Goal: Check status: Check status

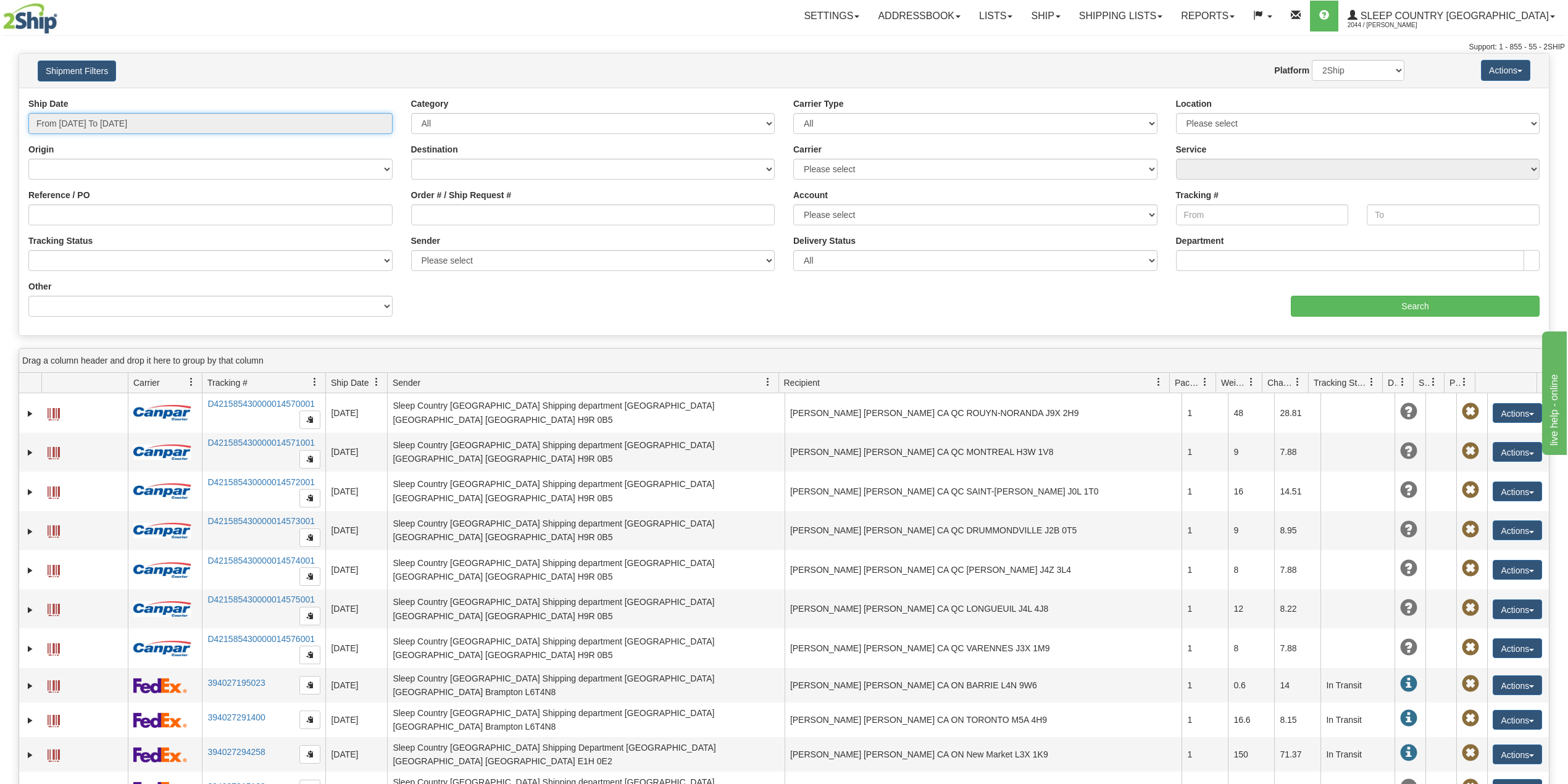
click at [110, 126] on input "From [DATE] To [DATE]" at bounding box center [210, 123] width 365 height 21
click at [89, 210] on li "Last 30 Days" at bounding box center [83, 212] width 98 height 16
type input "From [DATE] To [DATE]"
click at [89, 210] on input "Reference / PO" at bounding box center [210, 214] width 365 height 21
paste input "9002I149793"
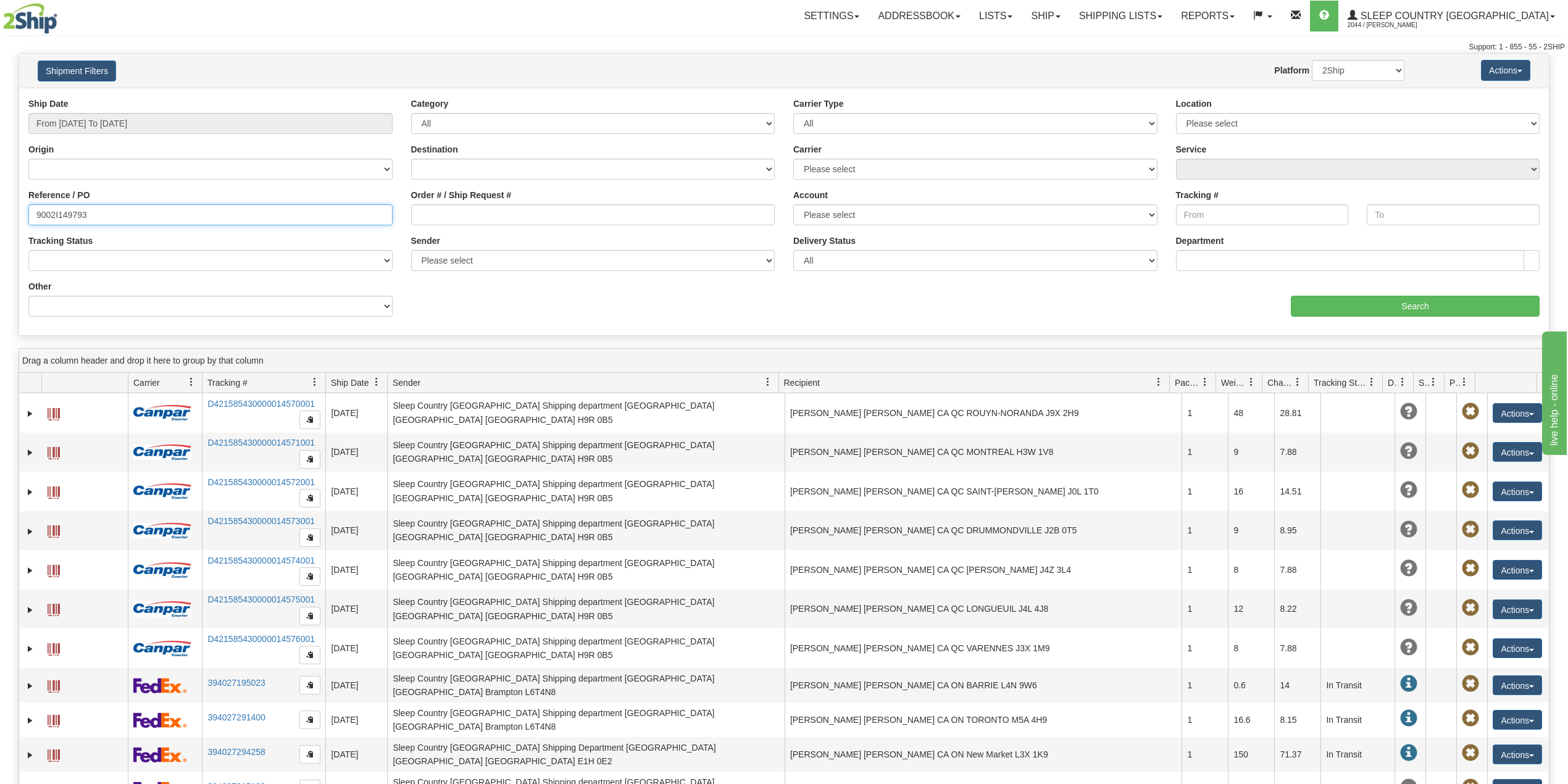
type input "9002I149793"
click at [1369, 295] on div "aaa Search" at bounding box center [1166, 299] width 765 height 36
click at [1357, 312] on input "Search" at bounding box center [1415, 306] width 249 height 21
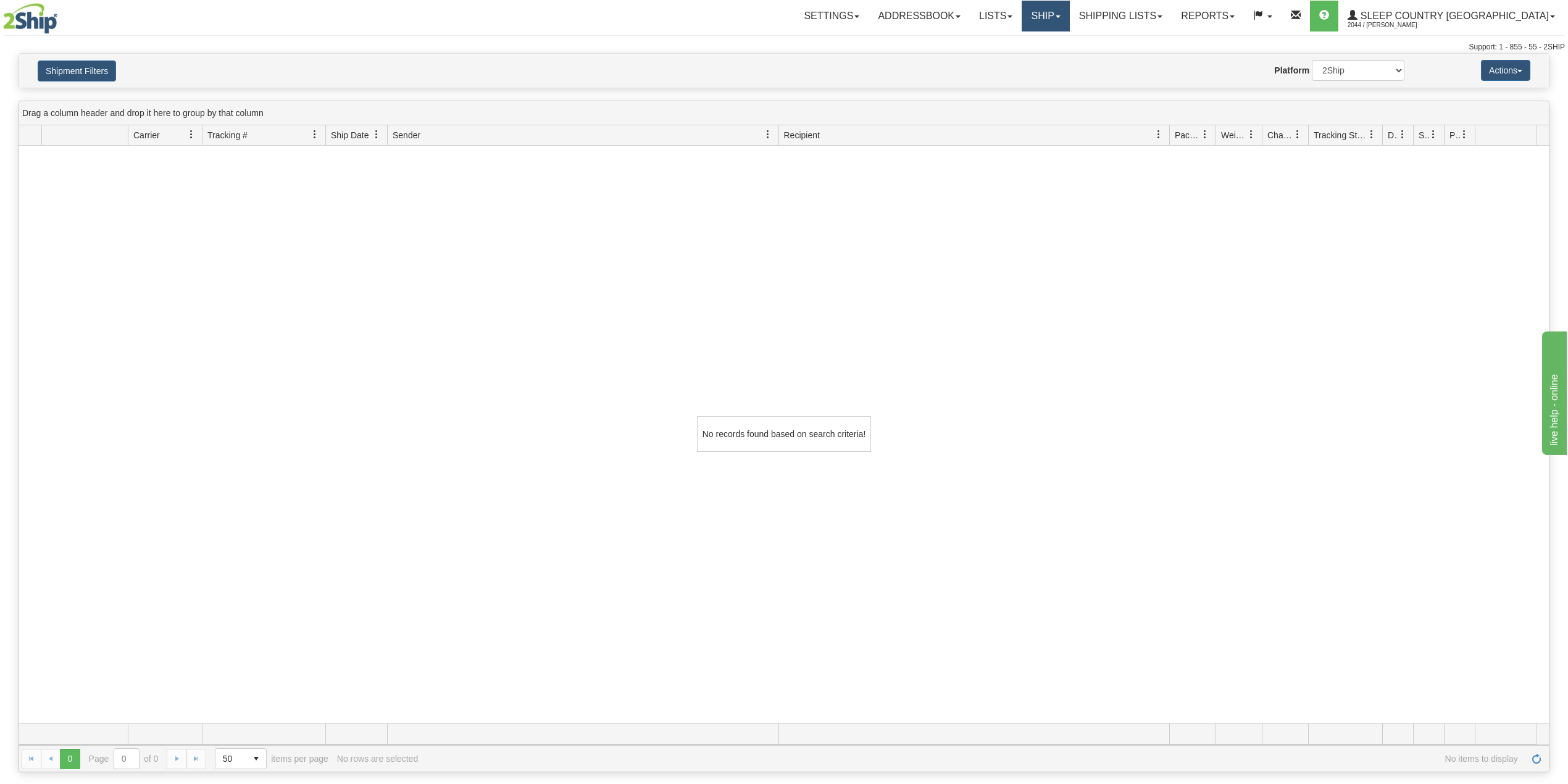
click at [1070, 14] on link "Ship" at bounding box center [1045, 16] width 48 height 31
click at [1057, 56] on span "OnHold / Order Queue" at bounding box center [1013, 59] width 87 height 10
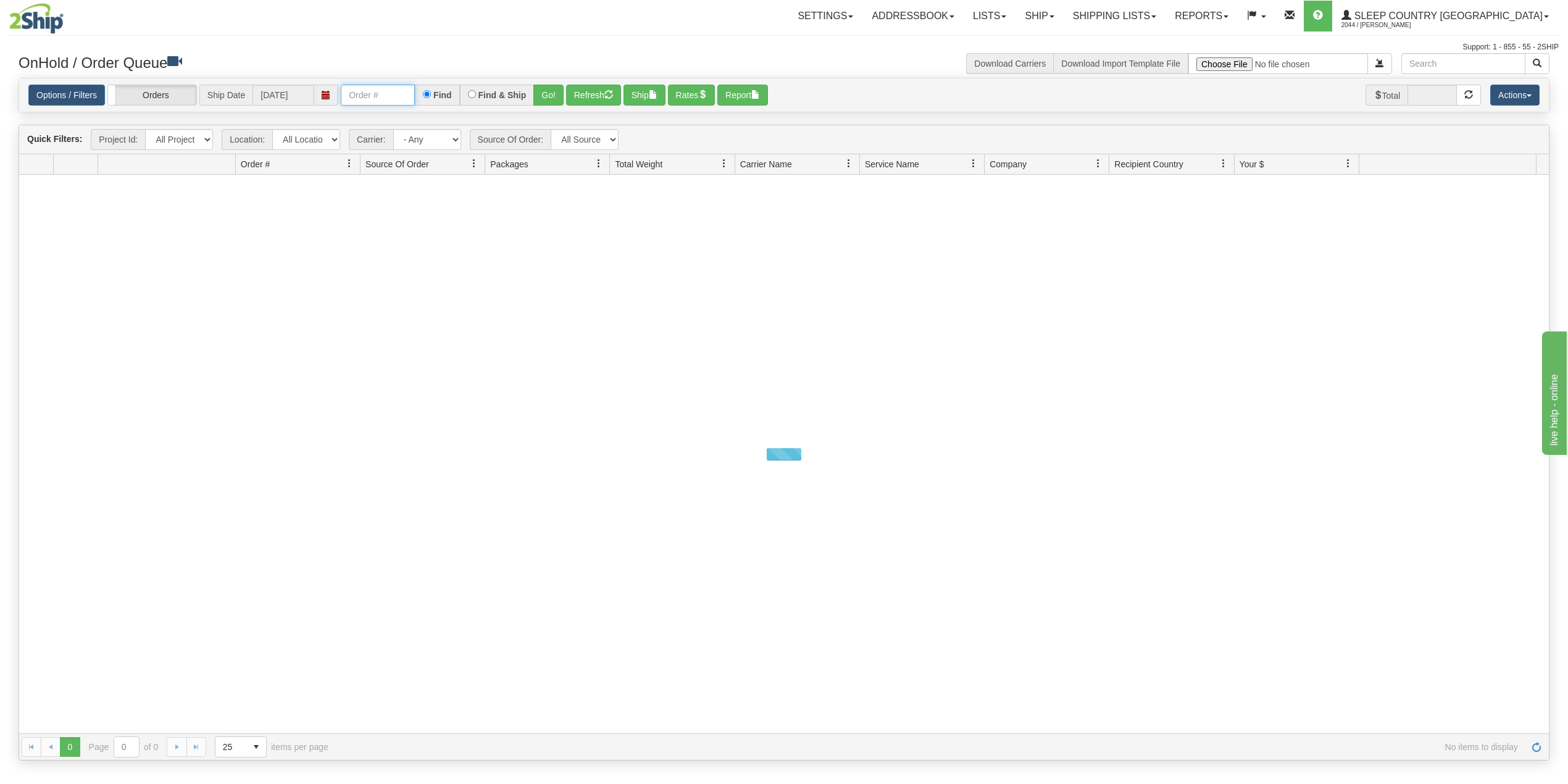
click at [380, 97] on input "text" at bounding box center [378, 95] width 74 height 21
paste input "9002I149793"
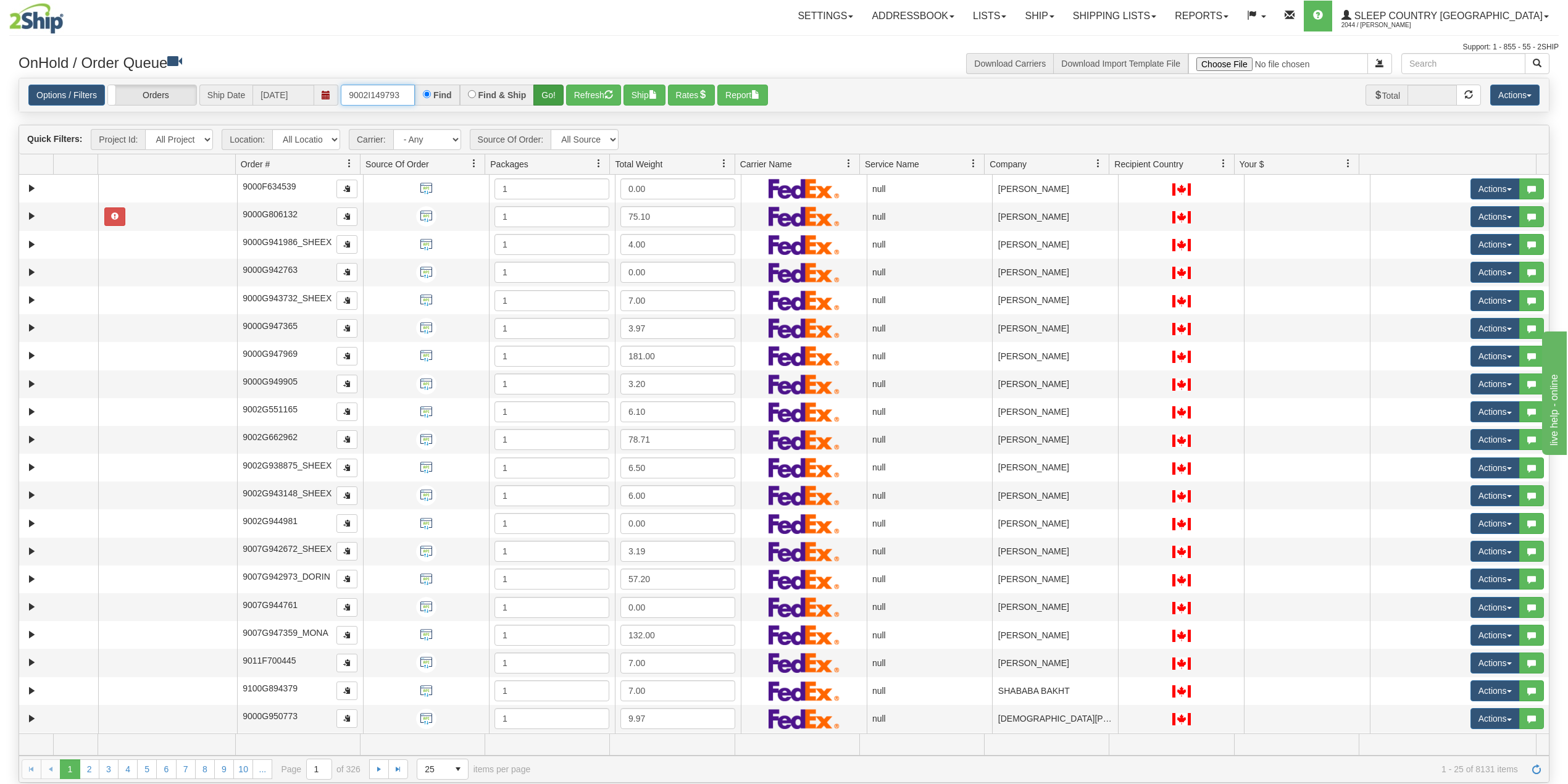
type input "9002I149793"
click at [552, 97] on button "Go!" at bounding box center [549, 95] width 31 height 21
